Goal: Task Accomplishment & Management: Manage account settings

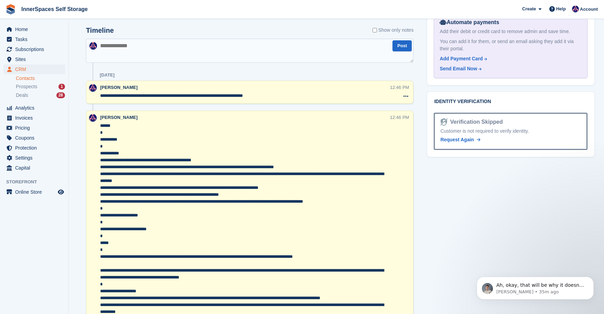
click at [23, 80] on link "Contacts" at bounding box center [40, 78] width 49 height 7
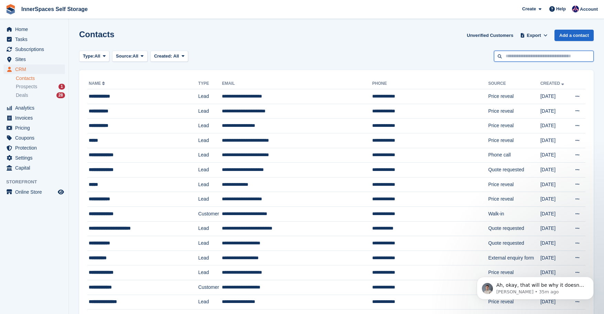
click at [539, 59] on input "text" at bounding box center [544, 56] width 100 height 11
click at [22, 53] on span "Subscriptions" at bounding box center [35, 49] width 41 height 10
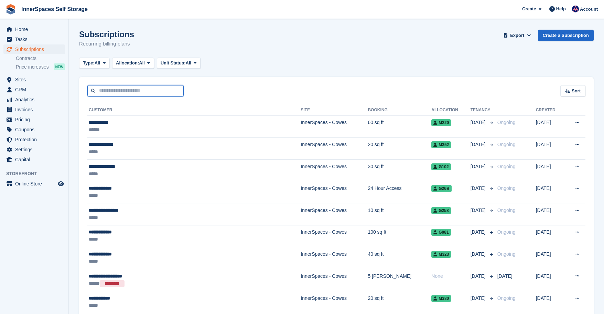
click at [153, 89] on input "text" at bounding box center [135, 90] width 96 height 11
paste input "********"
type input "********"
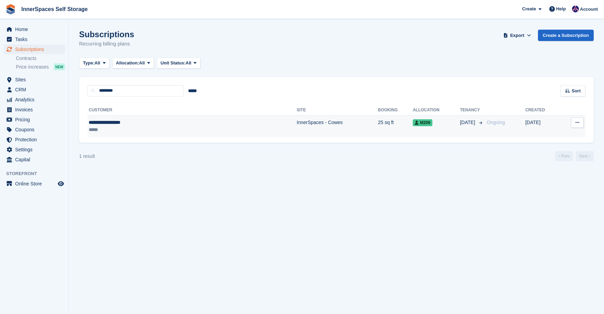
click at [181, 125] on div "**********" at bounding box center [147, 122] width 117 height 7
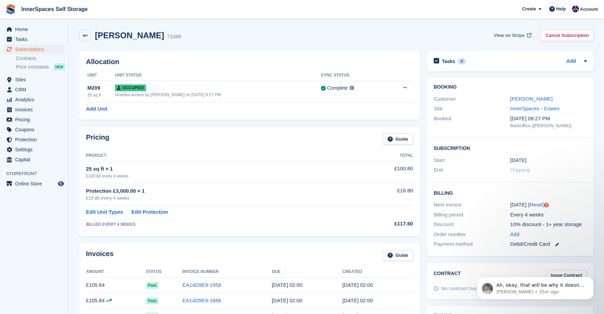
click at [524, 31] on link "View on Stripe" at bounding box center [513, 35] width 42 height 11
click at [526, 97] on link "Gabrielle Woodward" at bounding box center [531, 99] width 42 height 6
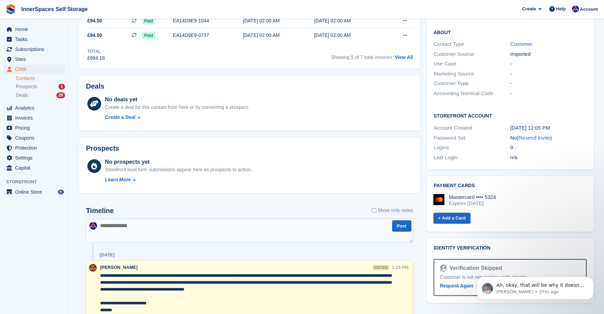
scroll to position [202, 0]
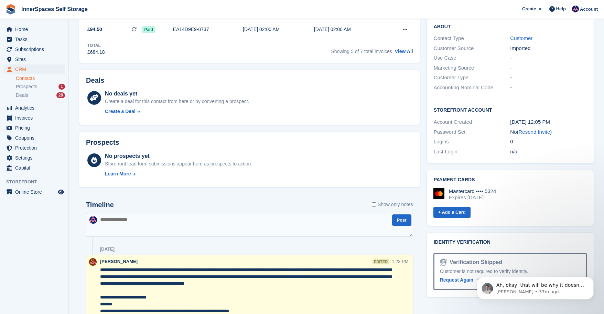
click at [148, 226] on textarea at bounding box center [249, 224] width 327 height 24
type textarea "**********"
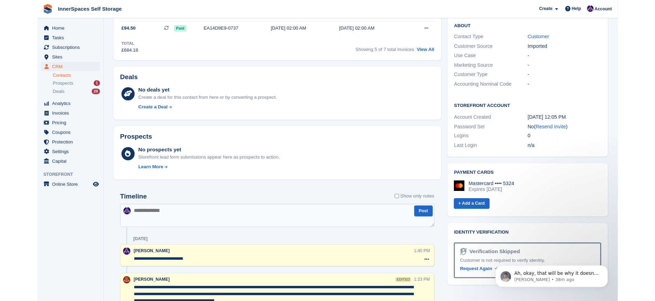
scroll to position [483, 0]
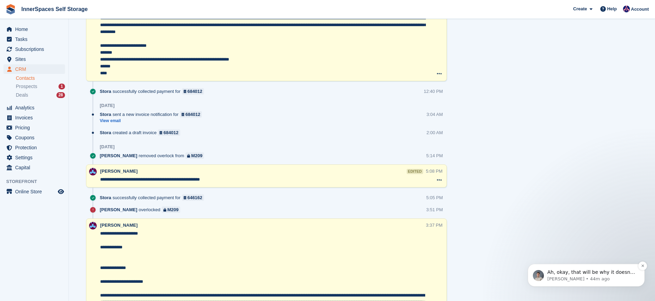
click at [603, 268] on div "Ah, okay, that will be why it doesn't work, then unfortunately. It only works i…" at bounding box center [586, 275] width 117 height 23
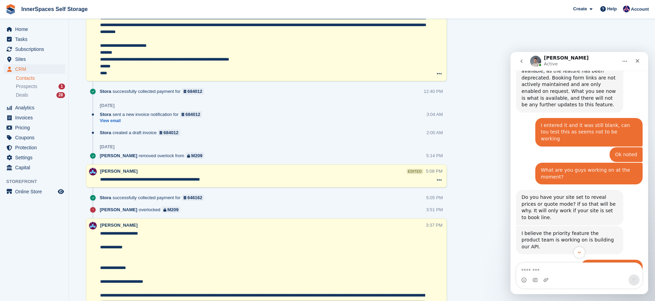
scroll to position [1222, 0]
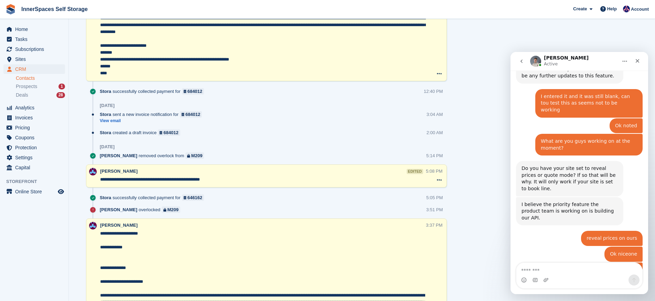
drag, startPoint x: 567, startPoint y: 216, endPoint x: 575, endPoint y: 231, distance: 16.9
click at [575, 287] on div "Ah, okay, that will be why it doesn't work, then unfortunately. It only works i…" at bounding box center [570, 304] width 96 height 34
click at [577, 287] on div "Ah, okay, that will be why it doesn't work, then unfortunately. It only works i…" at bounding box center [570, 304] width 96 height 34
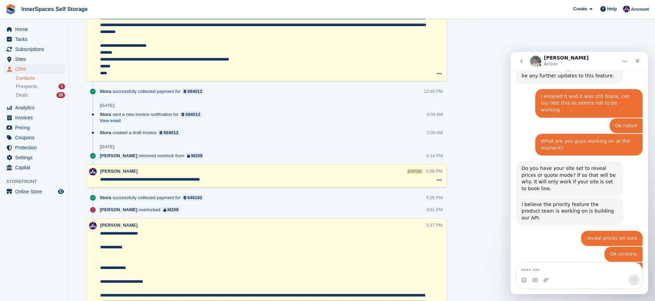
click at [577, 287] on div "Ah, okay, that will be why it doesn't work, then unfortunately. It only works i…" at bounding box center [570, 304] width 96 height 34
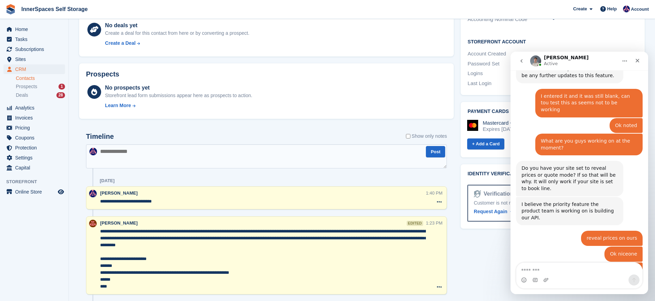
scroll to position [219, 0]
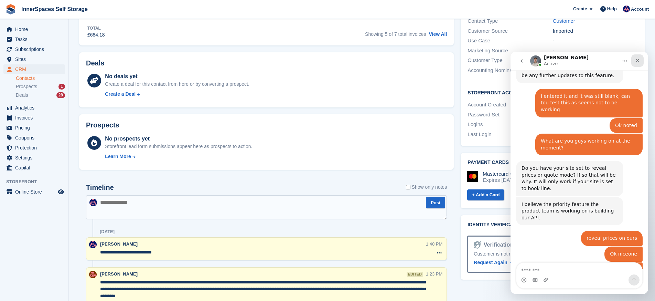
click at [604, 63] on icon "Close" at bounding box center [638, 61] width 6 height 6
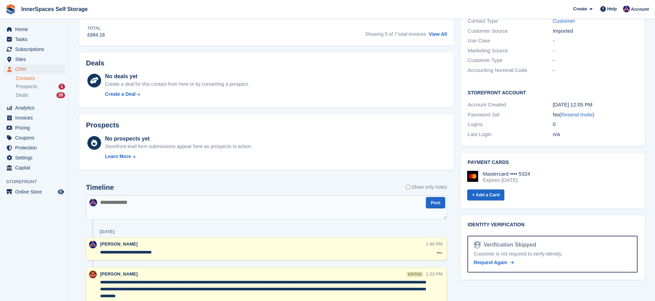
scroll to position [1222, 0]
